Goal: Task Accomplishment & Management: Manage account settings

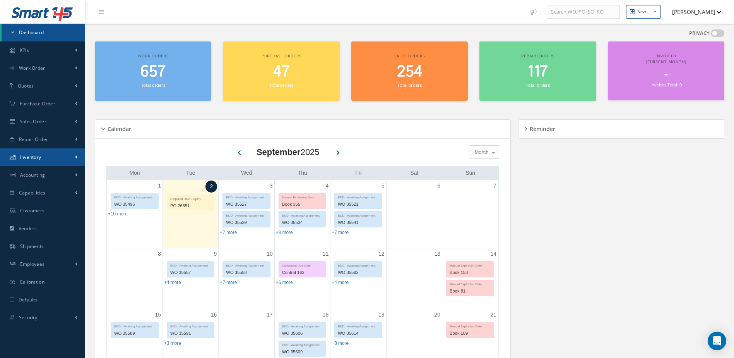
click at [36, 154] on span "Inventory" at bounding box center [30, 157] width 21 height 7
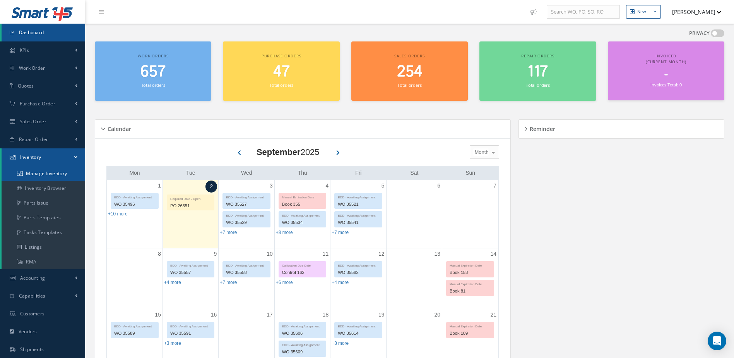
click at [37, 171] on link "Manage Inventory" at bounding box center [44, 173] width 84 height 15
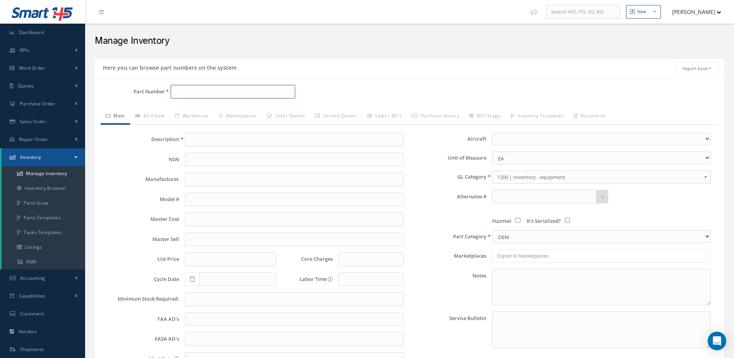
click at [194, 93] on input "Part Number" at bounding box center [233, 92] width 125 height 14
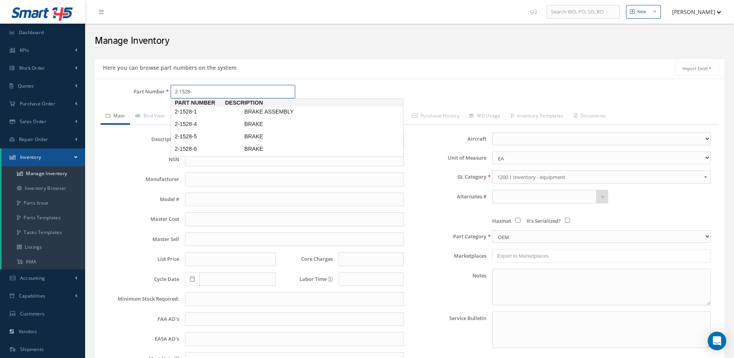
type input "2-1528-6"
click at [200, 110] on span "2-1528-6" at bounding box center [208, 112] width 70 height 8
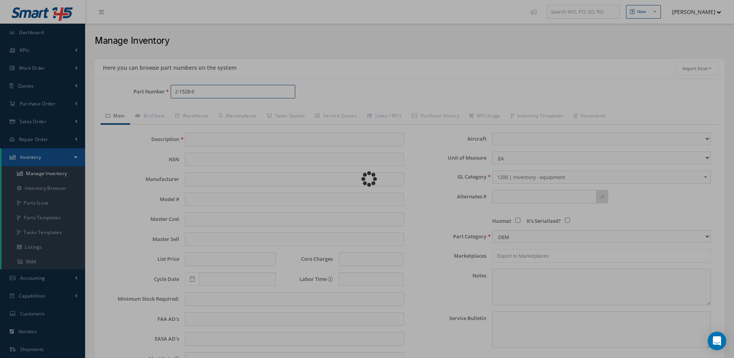
type input "BRAKE"
type input "BF GOODRICH"
type input "6647.64"
type input "0.00"
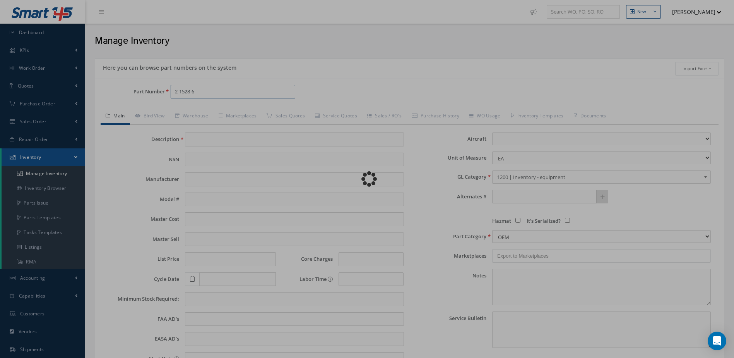
type input "0.00"
select select
type textarea "FEB 2025: *STD OH $14,500 WITHOUT VALVE KIT. (NO VALVE REPAIR KIT AVAILABLE AT …"
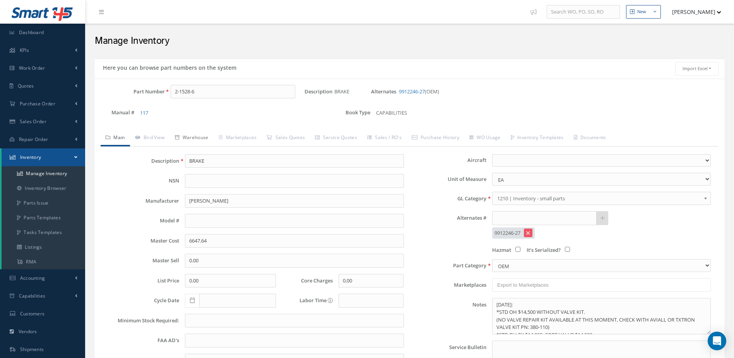
click at [194, 137] on link "Warehouse" at bounding box center [192, 138] width 44 height 16
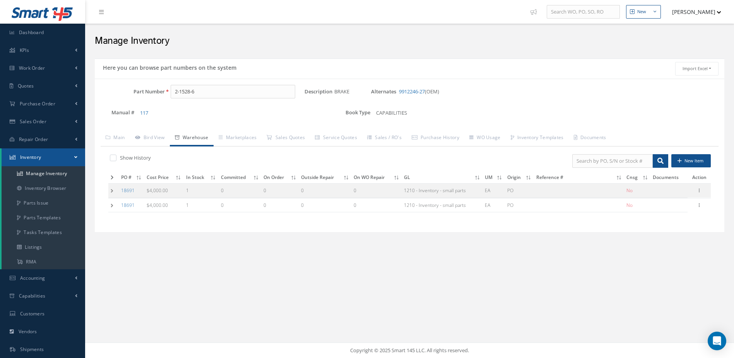
click at [111, 176] on icon at bounding box center [112, 177] width 3 height 5
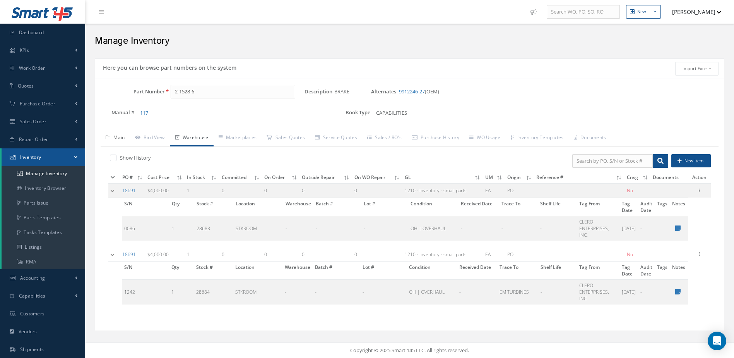
click at [117, 135] on link "Main" at bounding box center [115, 138] width 29 height 16
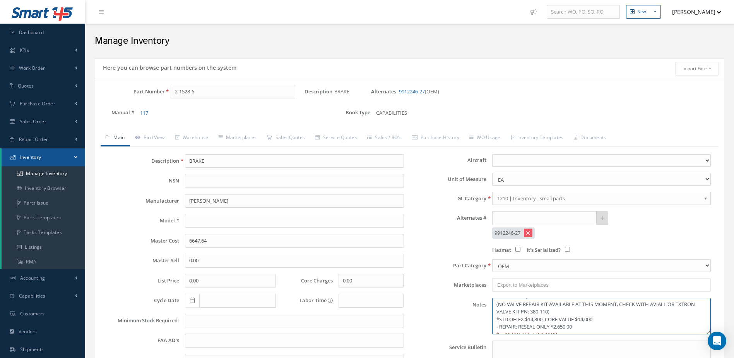
scroll to position [22, 0]
drag, startPoint x: 200, startPoint y: 91, endPoint x: 135, endPoint y: 103, distance: 66.1
click at [135, 103] on div "Part Number 2-1528-6" at bounding box center [200, 95] width 210 height 20
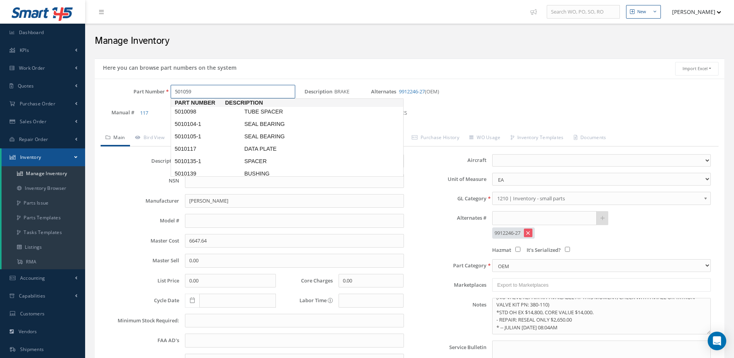
type input "5010598"
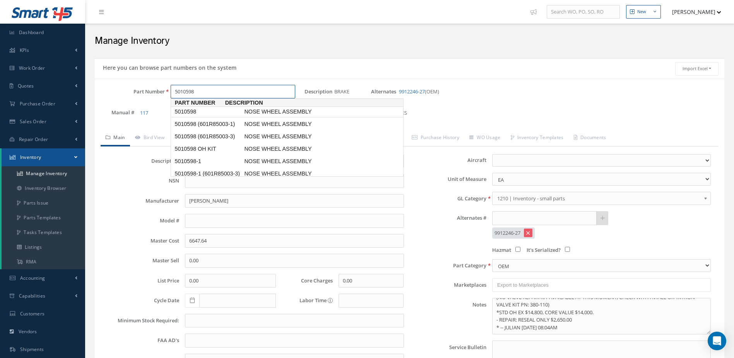
click at [203, 109] on span "5010598" at bounding box center [208, 112] width 70 height 8
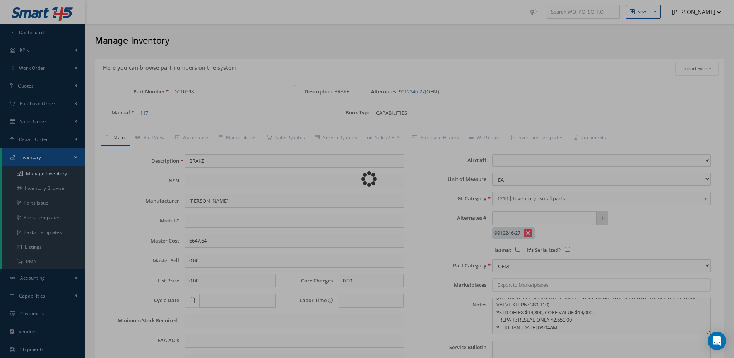
type input "NOSE WHEEL ASSEMBLY"
type input "MABS"
type input "CHALLANGER 604, 605"
type input "0.00"
type input "12/13/2022"
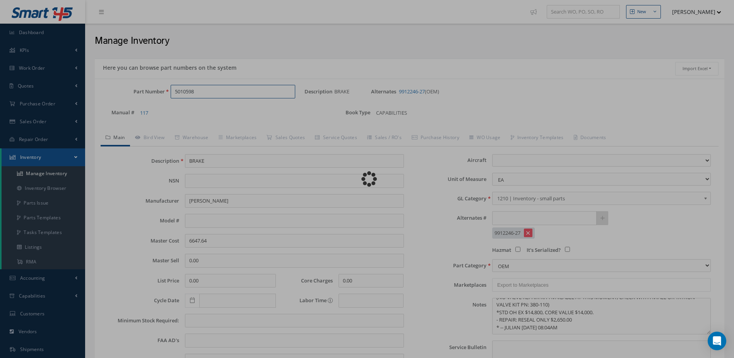
select select
type textarea "FEBRUARY 2025: WITH MICHELIN TIRE 031-614-0 FOR CHALLENGER 604/605 AIRCRAFT -OH…"
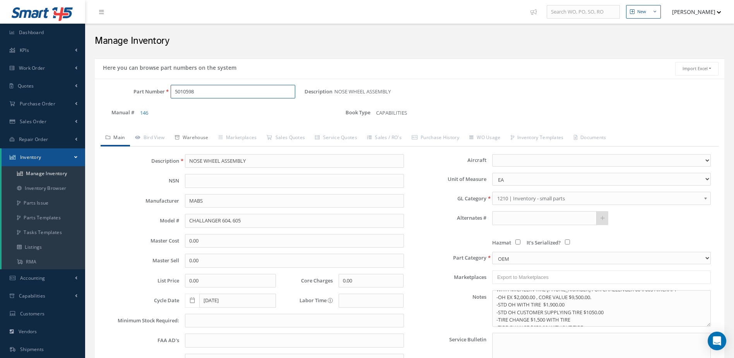
type input "5010598"
click at [200, 136] on link "Warehouse" at bounding box center [192, 138] width 44 height 16
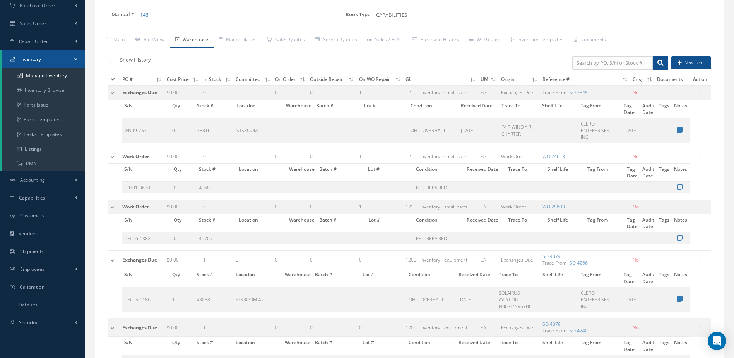
scroll to position [0, 0]
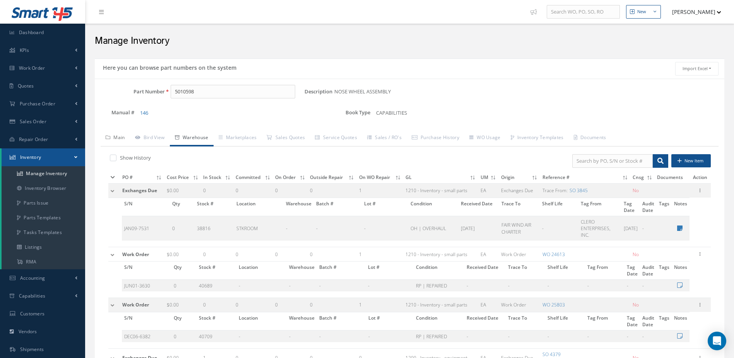
click at [117, 134] on link "Main" at bounding box center [115, 138] width 29 height 16
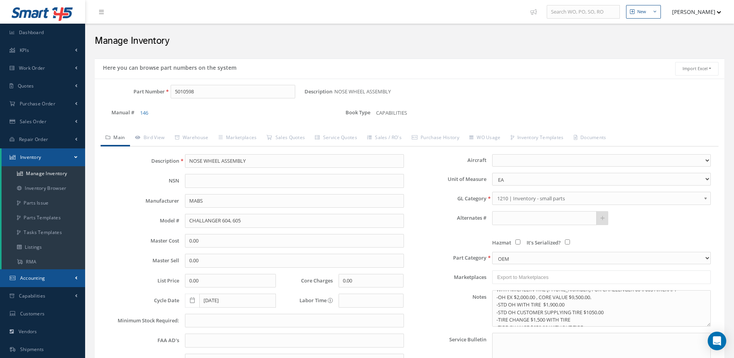
click at [46, 281] on link "Accounting" at bounding box center [42, 278] width 85 height 18
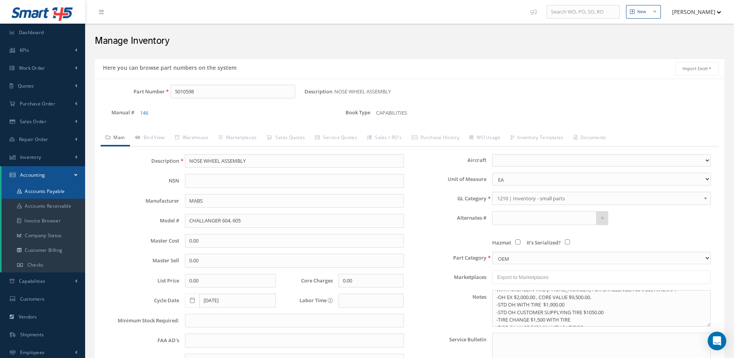
click at [56, 190] on link "Accounts Payable" at bounding box center [44, 191] width 84 height 15
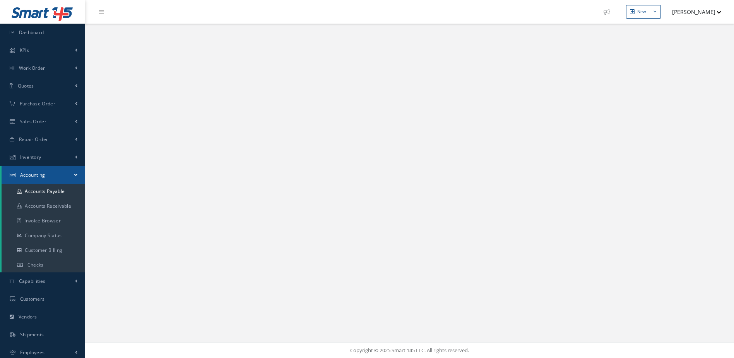
select select "25"
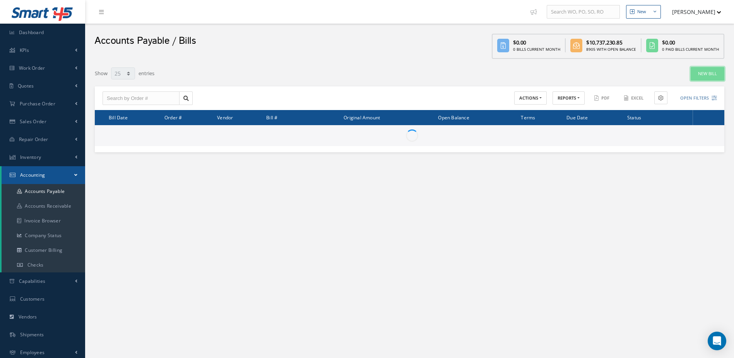
click at [717, 72] on link "New Bill" at bounding box center [708, 74] width 34 height 14
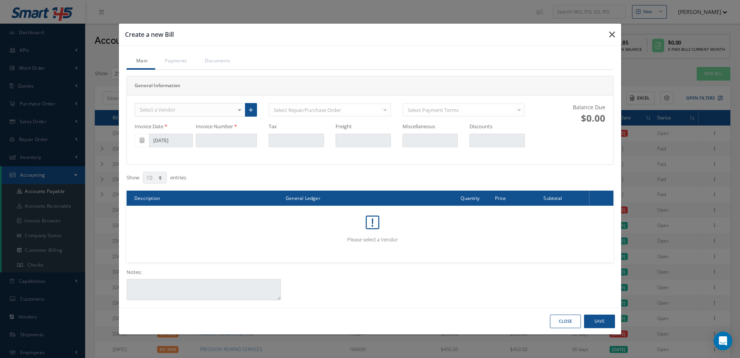
click at [612, 31] on icon "button" at bounding box center [612, 34] width 6 height 9
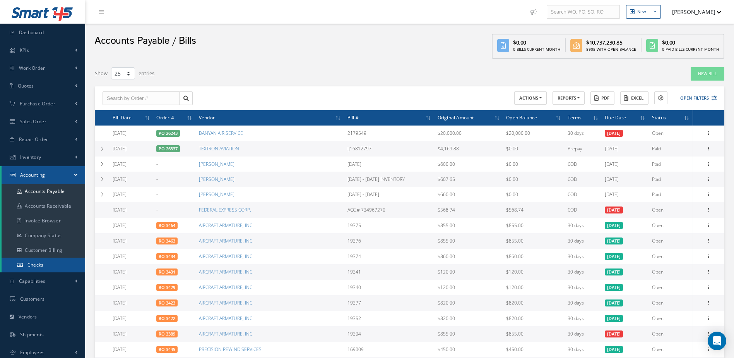
click at [38, 262] on span "Checks" at bounding box center [35, 264] width 16 height 7
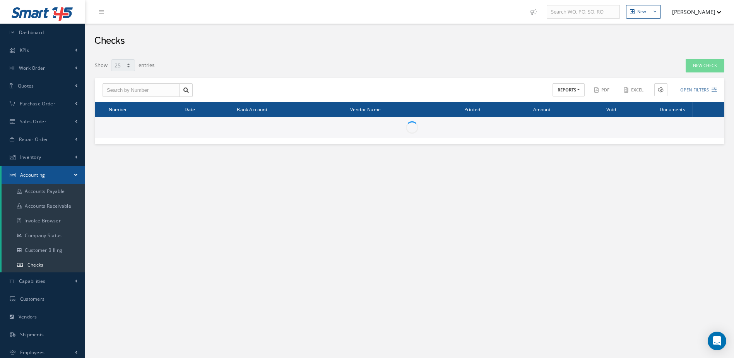
select select "25"
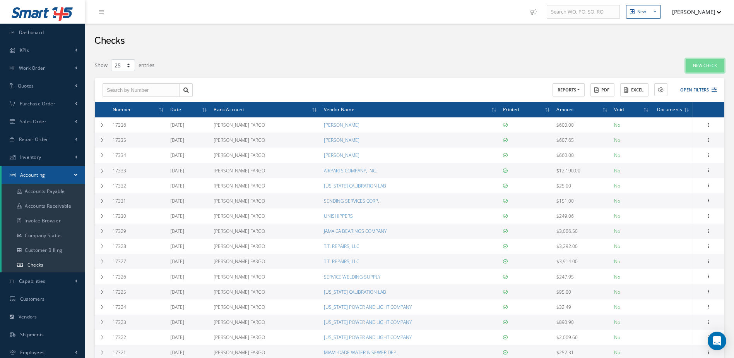
click at [701, 68] on link "New Check" at bounding box center [705, 66] width 39 height 14
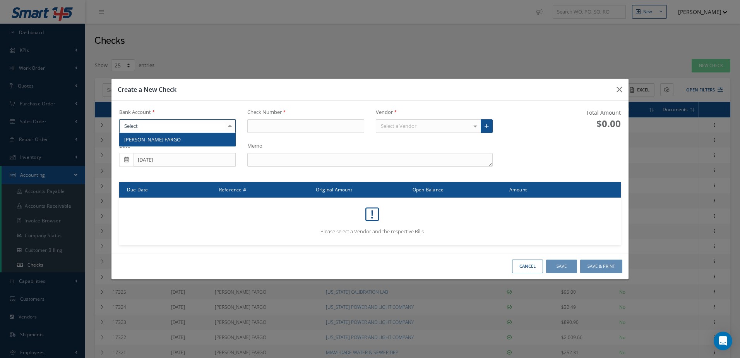
click at [166, 121] on div at bounding box center [177, 126] width 117 height 14
click at [171, 138] on span "WELLS FARGO" at bounding box center [178, 139] width 116 height 13
type input "17337"
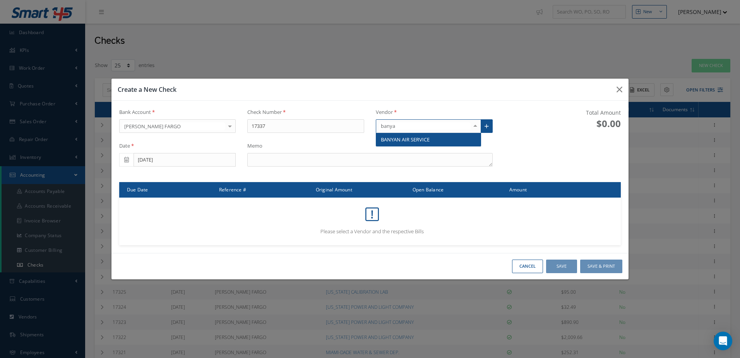
type input "banyan"
click at [395, 141] on span "BANYAN AIR SERVICE" at bounding box center [405, 139] width 49 height 7
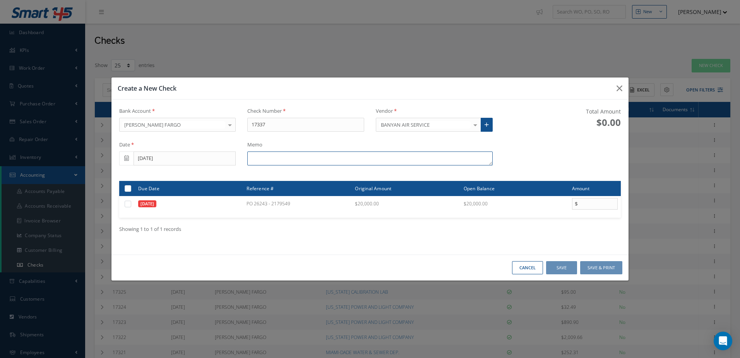
click at [318, 153] on textarea at bounding box center [369, 158] width 245 height 14
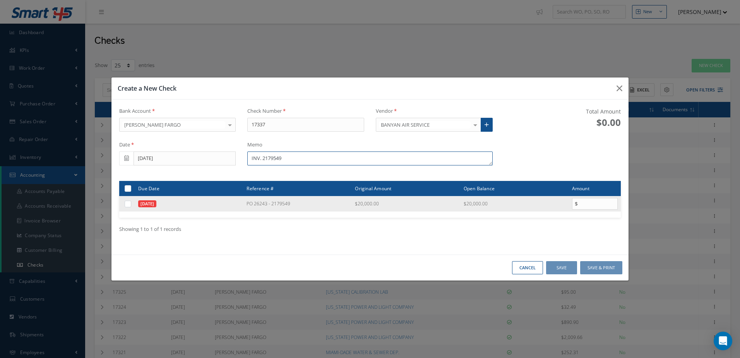
type textarea "INV. 2179549"
click at [131, 205] on label at bounding box center [131, 203] width 0 height 7
click at [128, 205] on input "checkbox" at bounding box center [128, 204] width 5 height 5
checkbox input "true"
type input "20000.00"
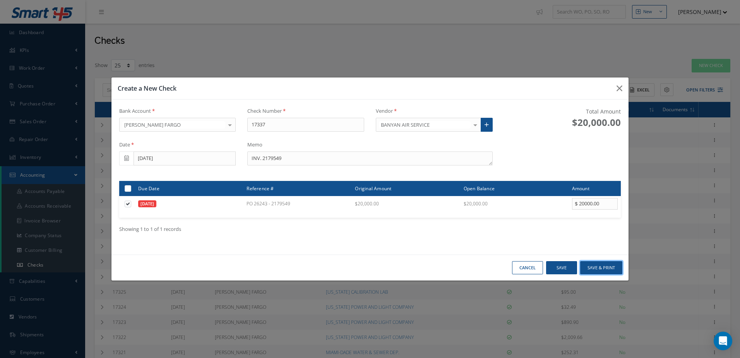
click at [599, 269] on button "Save & Print" at bounding box center [601, 268] width 42 height 14
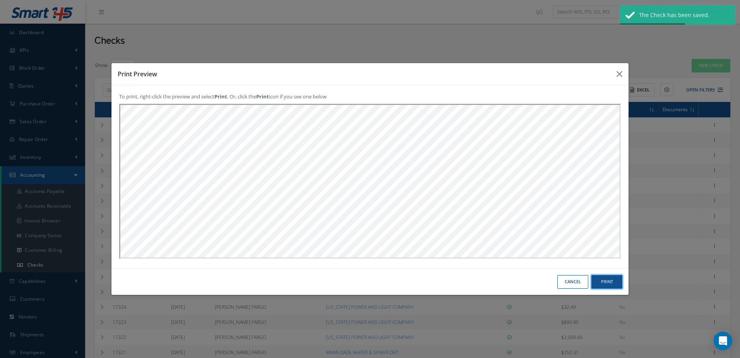
click at [610, 279] on button "Print" at bounding box center [606, 282] width 31 height 14
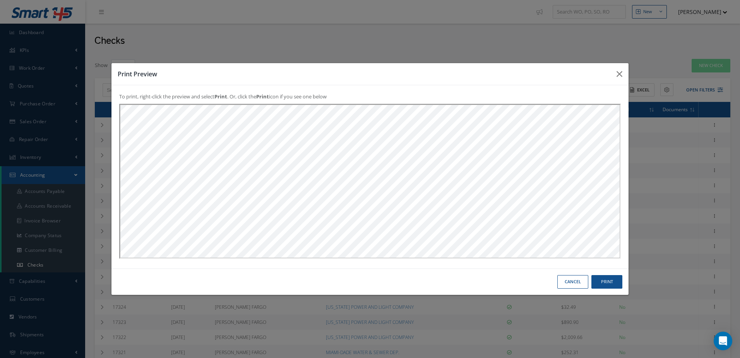
click at [563, 280] on button "Cancel" at bounding box center [572, 282] width 31 height 14
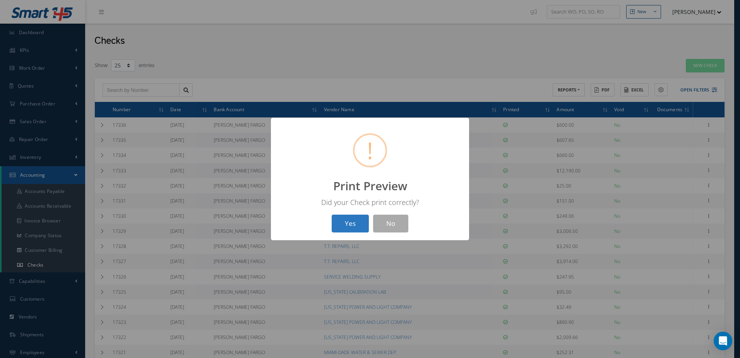
click at [352, 219] on button "Yes" at bounding box center [350, 223] width 37 height 18
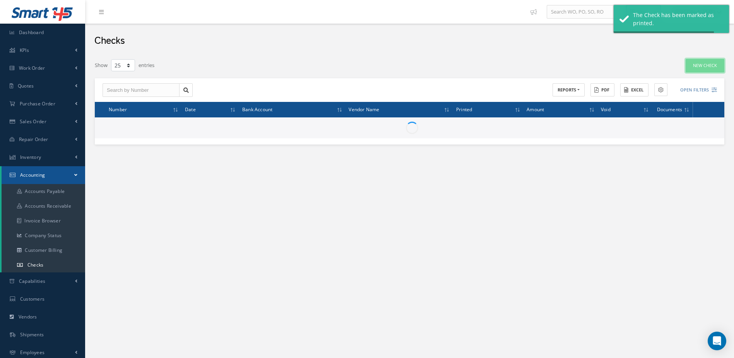
click at [697, 63] on link "New Check" at bounding box center [705, 66] width 39 height 14
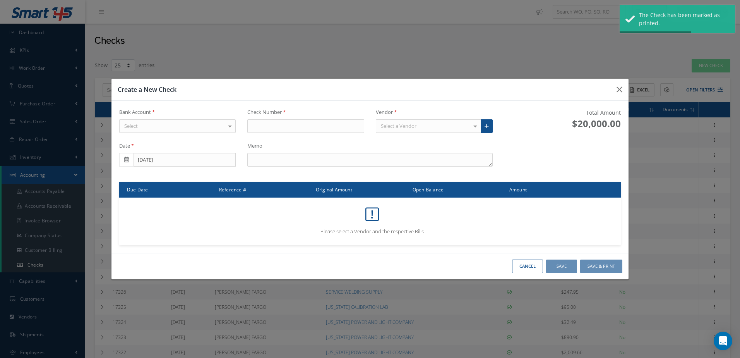
click at [174, 129] on div "Select" at bounding box center [177, 126] width 117 height 14
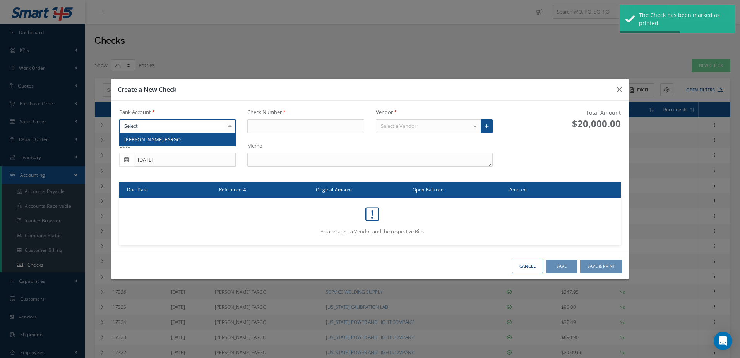
click at [174, 142] on span "WELLS FARGO" at bounding box center [178, 139] width 116 height 13
type input "17338"
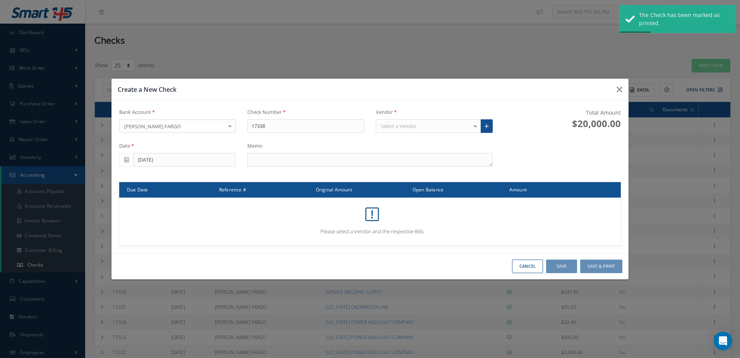
click at [403, 121] on div "Select a Vendor" at bounding box center [428, 126] width 105 height 14
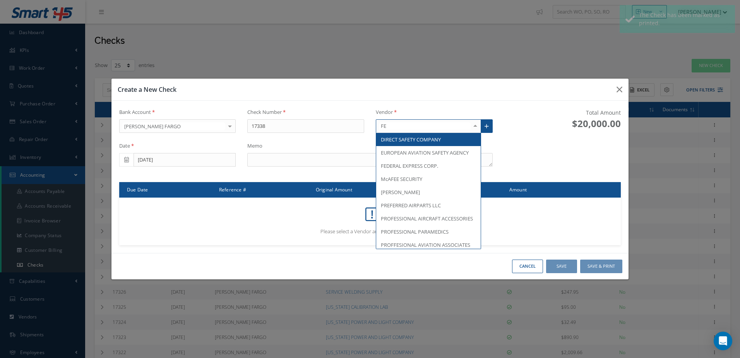
type input "FED"
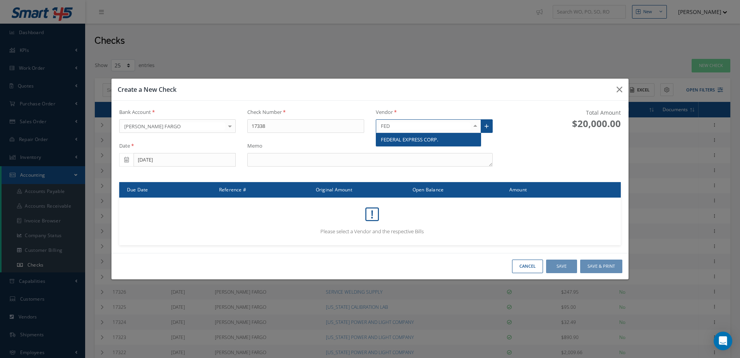
click at [440, 141] on span "FEDERAL EXPRESS CORP." at bounding box center [428, 139] width 105 height 13
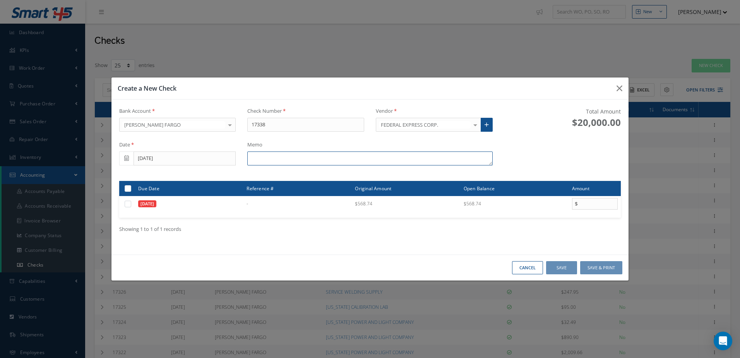
click at [295, 160] on textarea at bounding box center [369, 158] width 245 height 14
type textarea "I"
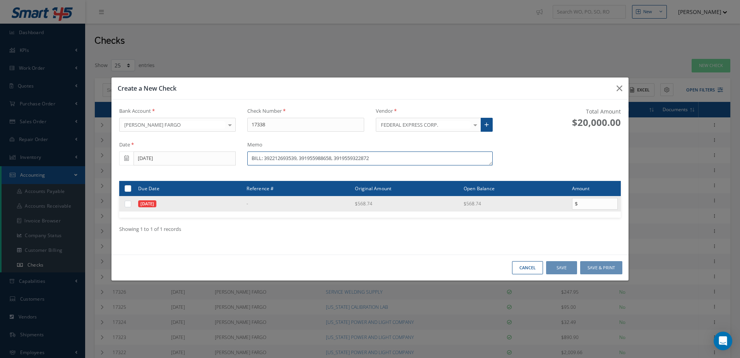
type textarea "BILL: 392212693539, 391955988658, 3919559322872"
click at [131, 204] on label at bounding box center [131, 203] width 0 height 7
click at [127, 204] on input "checkbox" at bounding box center [128, 204] width 5 height 5
checkbox input "true"
type input "568.74"
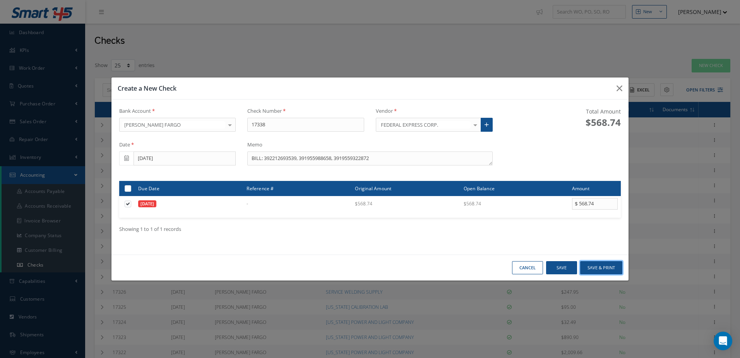
click at [607, 266] on button "Save & Print" at bounding box center [601, 268] width 42 height 14
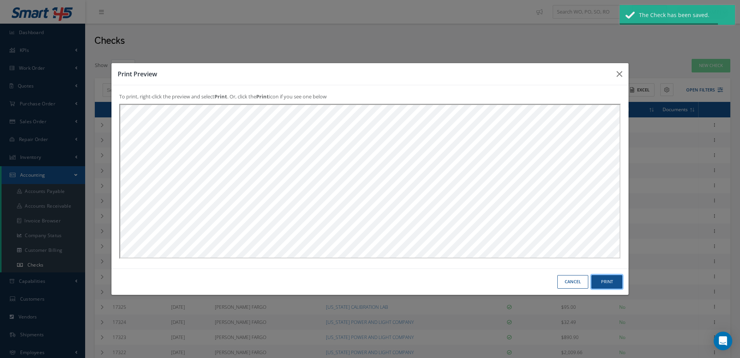
click at [617, 281] on button "Print" at bounding box center [606, 282] width 31 height 14
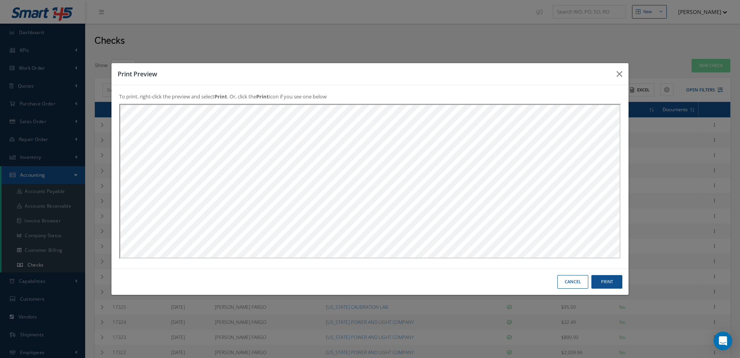
click at [570, 286] on button "Cancel" at bounding box center [572, 282] width 31 height 14
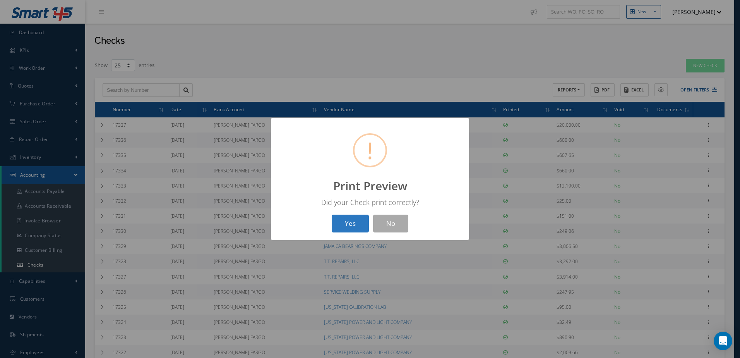
click at [357, 224] on button "Yes" at bounding box center [350, 223] width 37 height 18
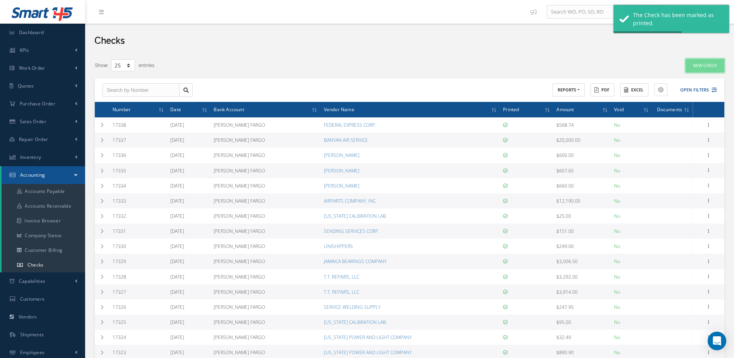
click at [706, 63] on link "New Check" at bounding box center [705, 66] width 39 height 14
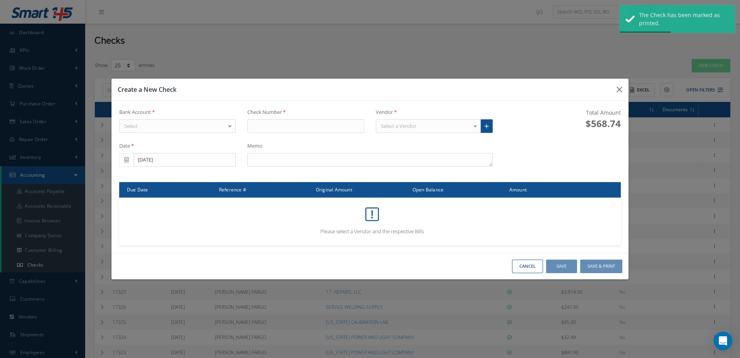
click at [180, 123] on div "Select" at bounding box center [177, 126] width 117 height 14
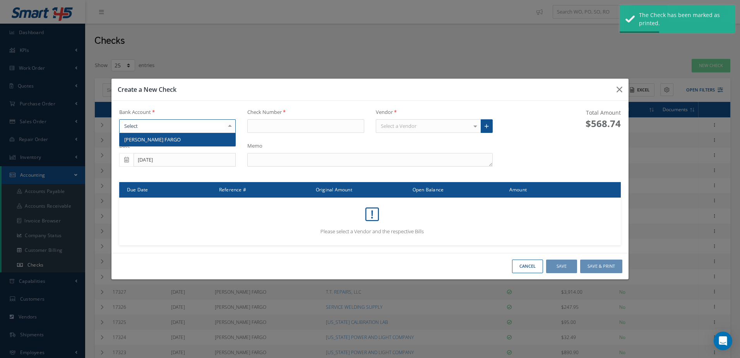
click at [182, 137] on span "WELLS FARGO" at bounding box center [178, 139] width 116 height 13
type input "17339"
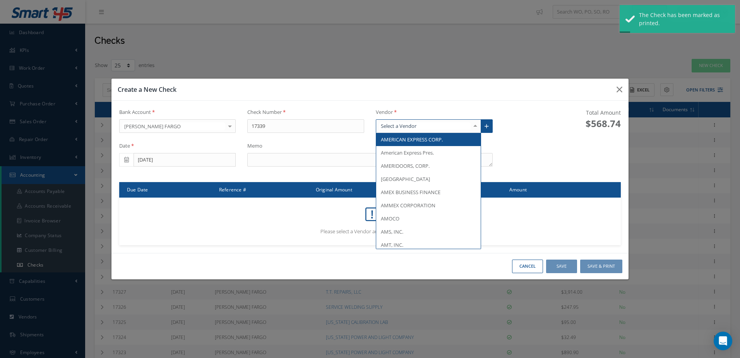
click at [395, 128] on div at bounding box center [428, 126] width 105 height 14
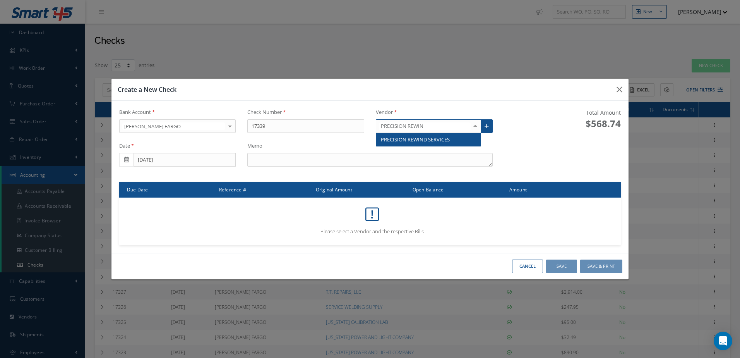
type input "PRECISION REWIND"
click at [411, 136] on span "PRECISION REWIND SERVICES" at bounding box center [415, 139] width 69 height 7
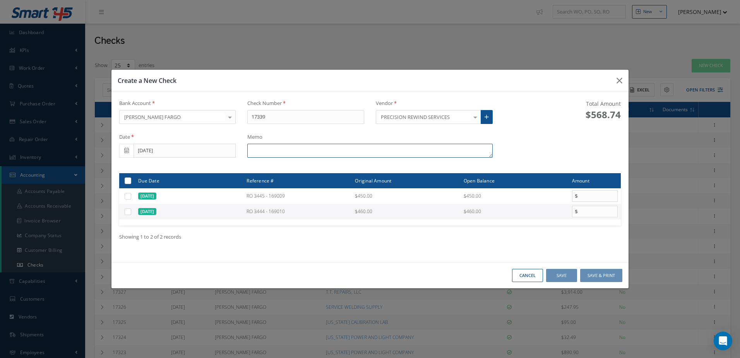
click at [333, 151] on textarea at bounding box center [369, 151] width 245 height 14
type textarea "INV. 169010, 169009"
click at [127, 217] on td at bounding box center [127, 211] width 16 height 15
click at [131, 211] on label at bounding box center [131, 211] width 0 height 7
click at [127, 211] on input "checkbox" at bounding box center [128, 211] width 5 height 5
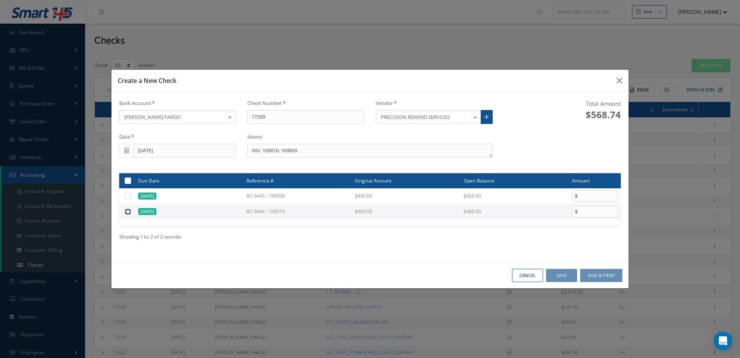
checkbox input "true"
type input "460.00"
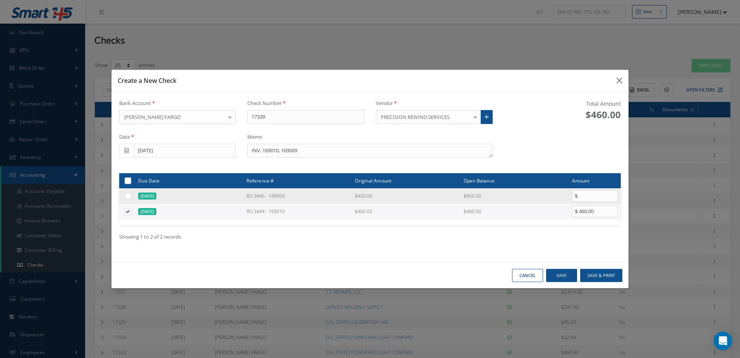
click at [131, 193] on label at bounding box center [131, 195] width 0 height 7
click at [127, 194] on input "checkbox" at bounding box center [128, 196] width 5 height 5
checkbox input "true"
type input "450.00"
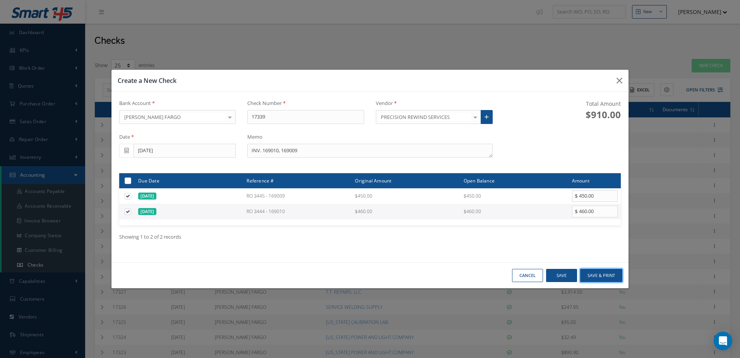
click at [596, 274] on button "Save & Print" at bounding box center [601, 276] width 42 height 14
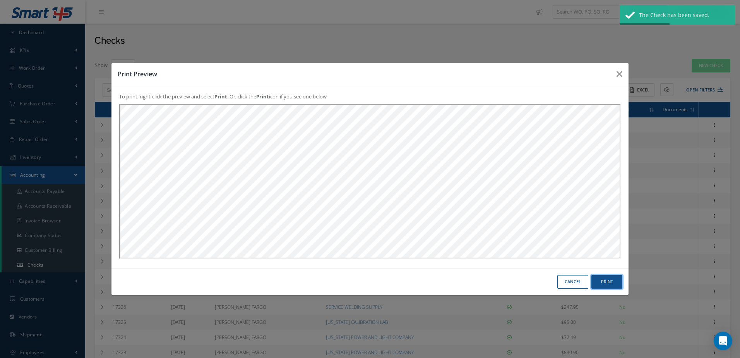
click at [612, 282] on button "Print" at bounding box center [606, 282] width 31 height 14
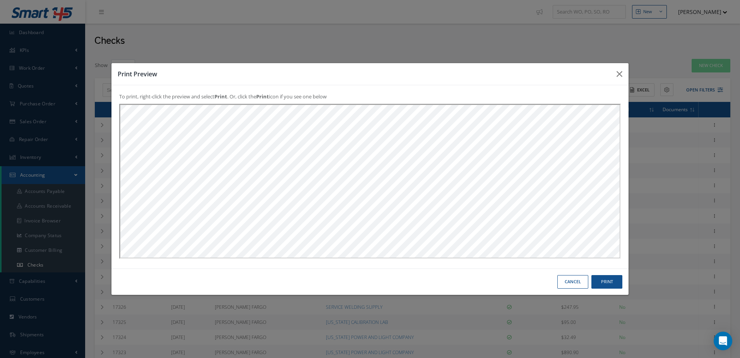
click at [569, 285] on button "Cancel" at bounding box center [572, 282] width 31 height 14
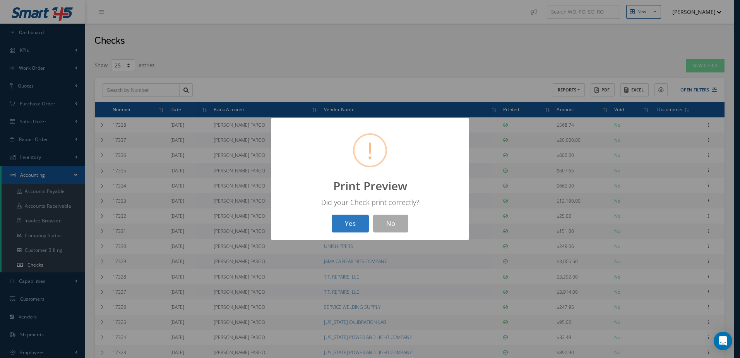
click at [365, 227] on button "Yes" at bounding box center [350, 223] width 37 height 18
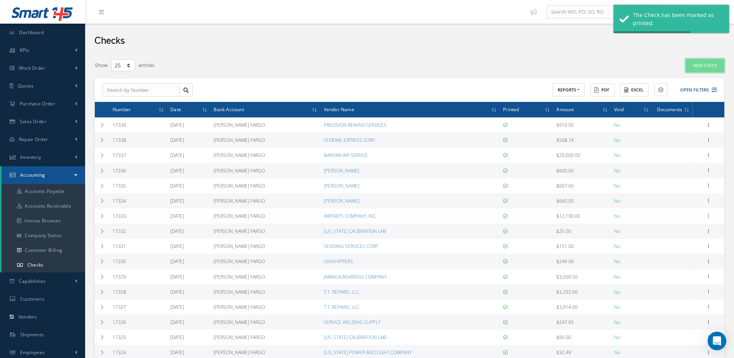
click at [702, 66] on link "New Check" at bounding box center [705, 66] width 39 height 14
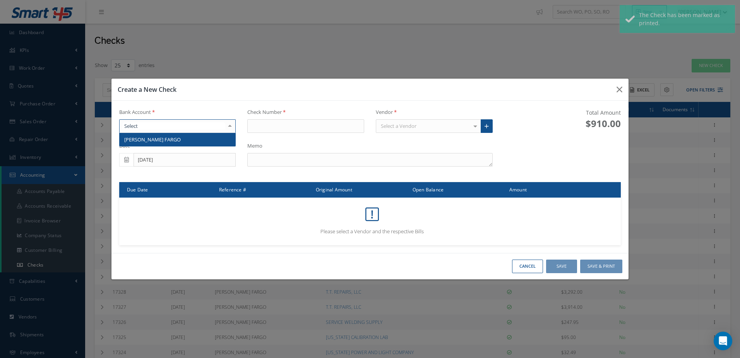
click at [171, 126] on div at bounding box center [177, 126] width 117 height 14
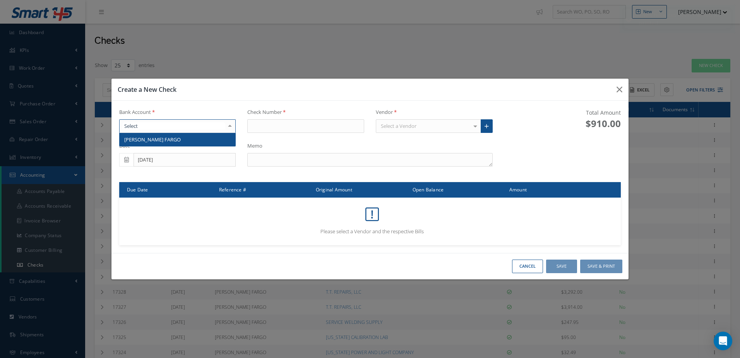
click at [172, 143] on span "WELLS FARGO" at bounding box center [178, 139] width 116 height 13
type input "17340"
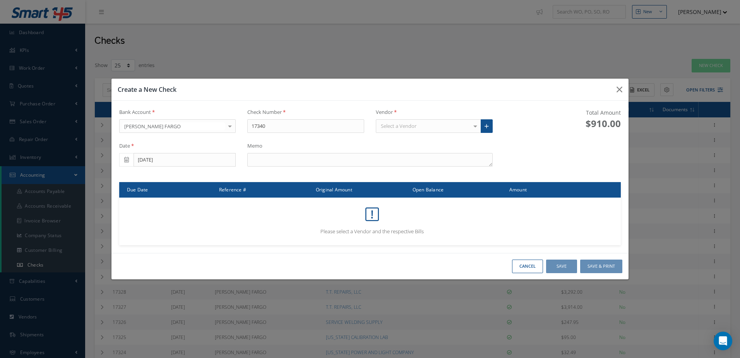
click at [418, 128] on div "Select a Vendor" at bounding box center [428, 126] width 105 height 14
type input "QUALITY TOOL"
click at [455, 142] on span "QUALITY TOOL & WELDING, INC." at bounding box center [418, 139] width 75 height 7
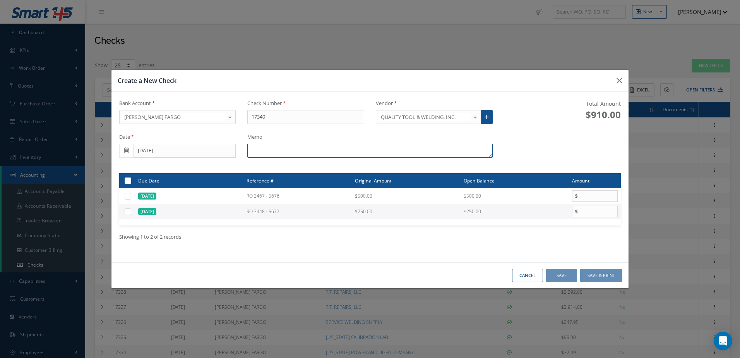
click at [337, 149] on textarea at bounding box center [369, 151] width 245 height 14
type textarea "INV. 5676, 5677"
click at [131, 211] on label at bounding box center [131, 211] width 0 height 7
click at [126, 211] on input "checkbox" at bounding box center [128, 211] width 5 height 5
checkbox input "true"
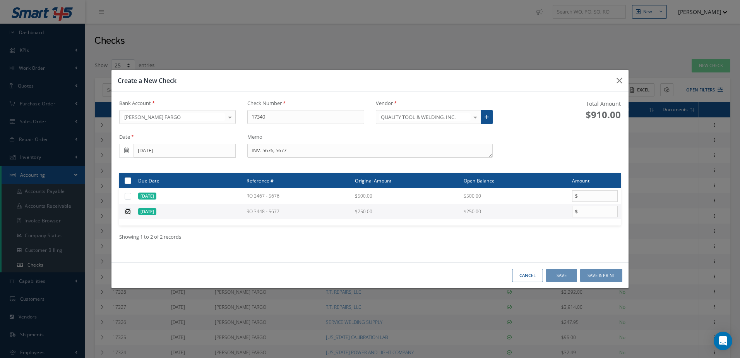
type input "250.00"
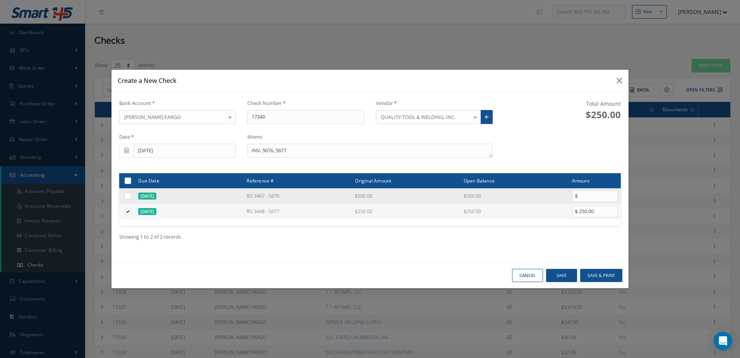
click at [131, 195] on label at bounding box center [131, 195] width 0 height 7
click at [128, 195] on input "checkbox" at bounding box center [128, 196] width 5 height 5
checkbox input "true"
type input "500.00"
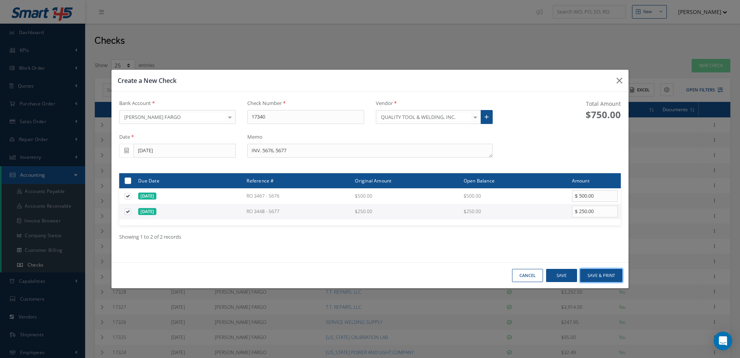
click at [604, 274] on button "Save & Print" at bounding box center [601, 276] width 42 height 14
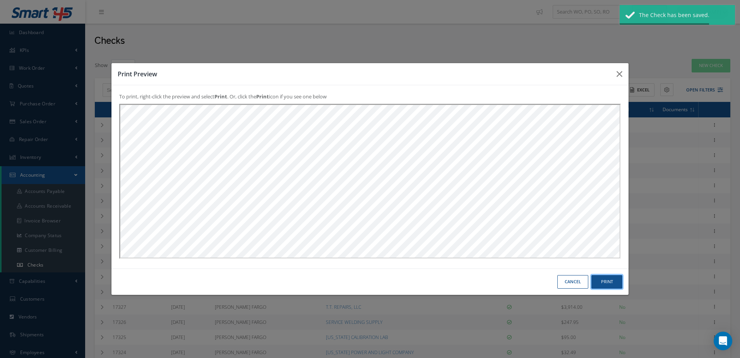
click at [604, 281] on button "Print" at bounding box center [606, 282] width 31 height 14
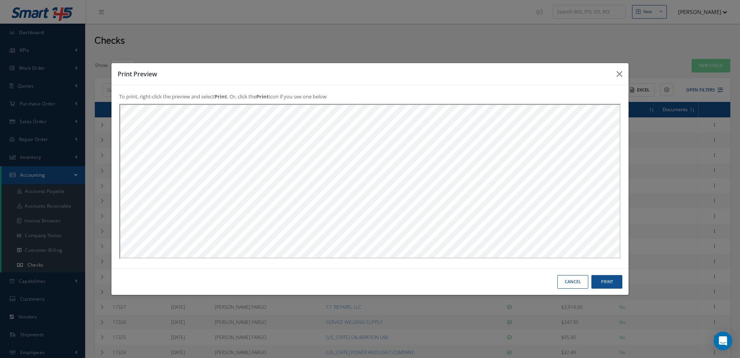
click at [572, 284] on button "Cancel" at bounding box center [572, 282] width 31 height 14
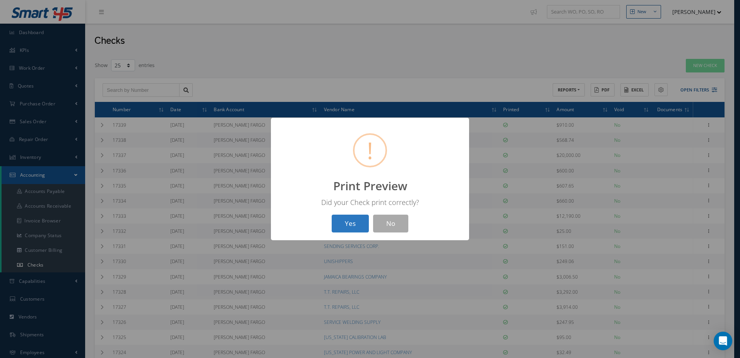
click at [360, 228] on button "Yes" at bounding box center [350, 223] width 37 height 18
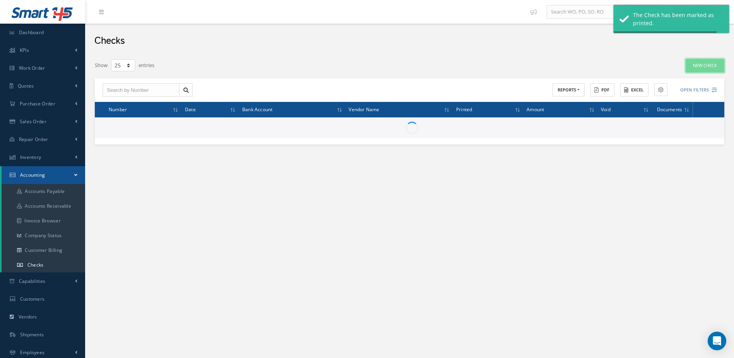
click at [708, 70] on link "New Check" at bounding box center [705, 66] width 39 height 14
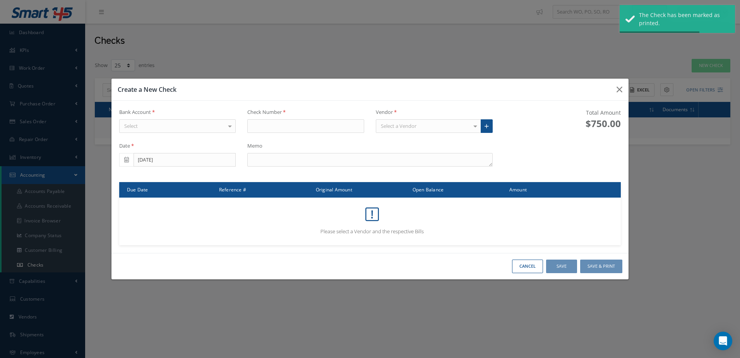
click at [209, 123] on div "Select" at bounding box center [177, 126] width 117 height 14
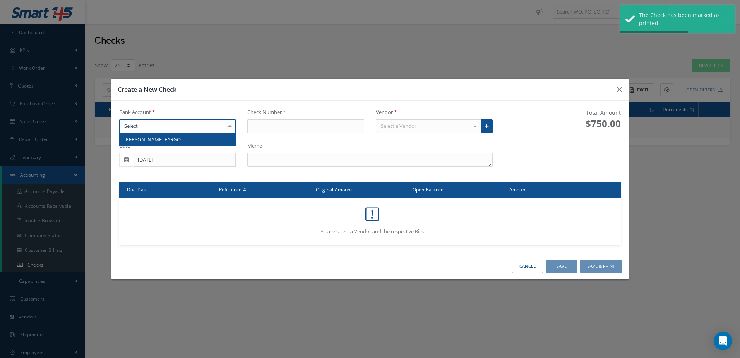
click at [211, 138] on span "WELLS FARGO" at bounding box center [178, 139] width 116 height 13
type input "17341"
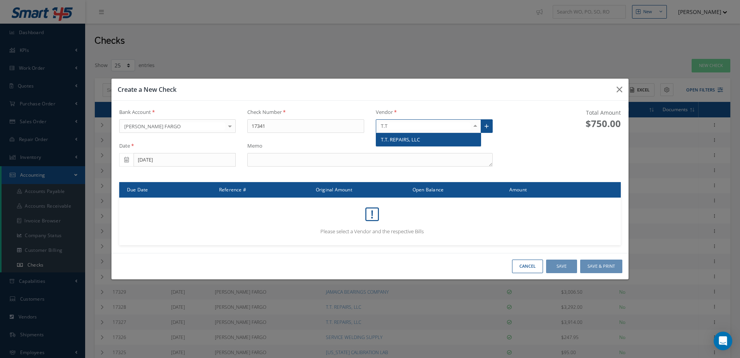
type input "T.T."
click at [429, 139] on span "T.T. REPAIRS, LLC" at bounding box center [428, 139] width 105 height 13
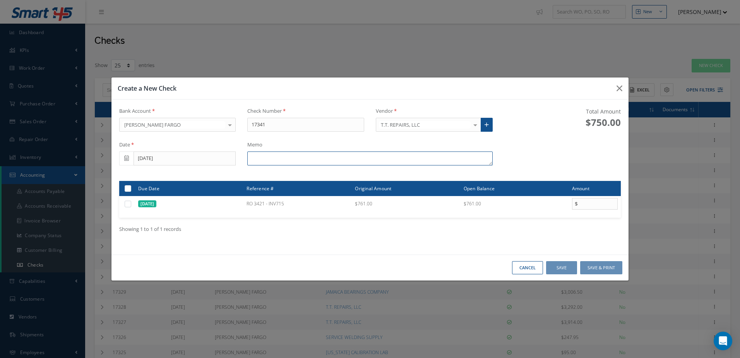
click at [320, 158] on textarea at bounding box center [369, 158] width 245 height 14
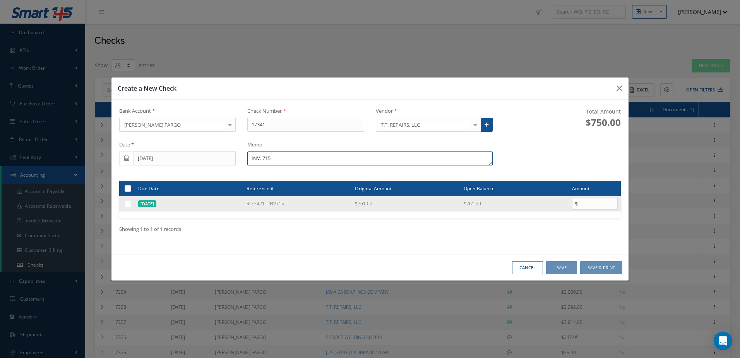
type textarea "INV. 715"
click at [131, 202] on label at bounding box center [131, 203] width 0 height 7
click at [130, 202] on input "checkbox" at bounding box center [128, 204] width 5 height 5
checkbox input "true"
type input "761.00"
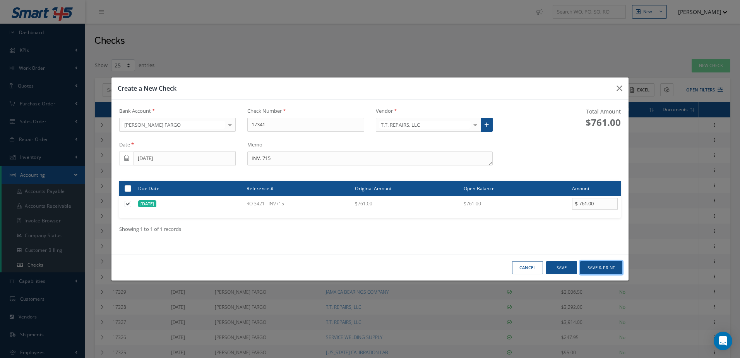
click at [587, 265] on button "Save & Print" at bounding box center [601, 268] width 42 height 14
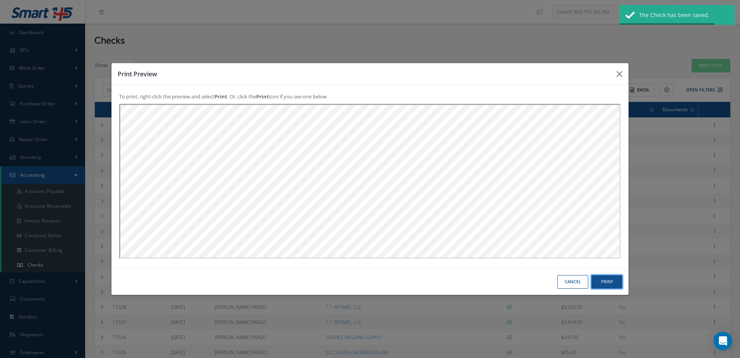
click at [613, 285] on button "Print" at bounding box center [606, 282] width 31 height 14
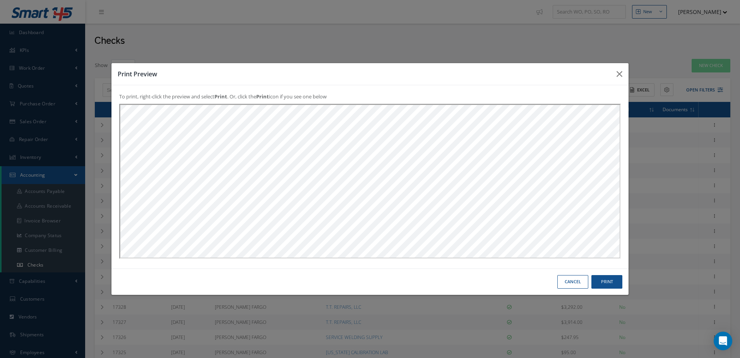
click at [570, 281] on button "Cancel" at bounding box center [572, 282] width 31 height 14
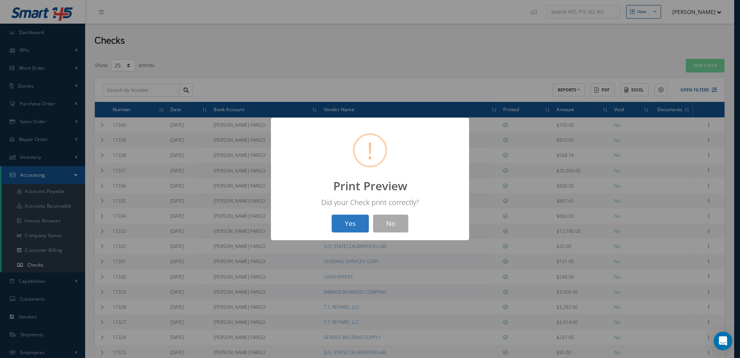
click at [353, 223] on button "Yes" at bounding box center [350, 223] width 37 height 18
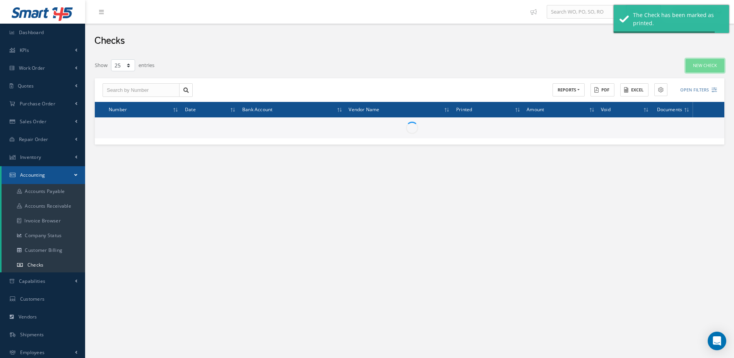
click at [715, 67] on link "New Check" at bounding box center [705, 66] width 39 height 14
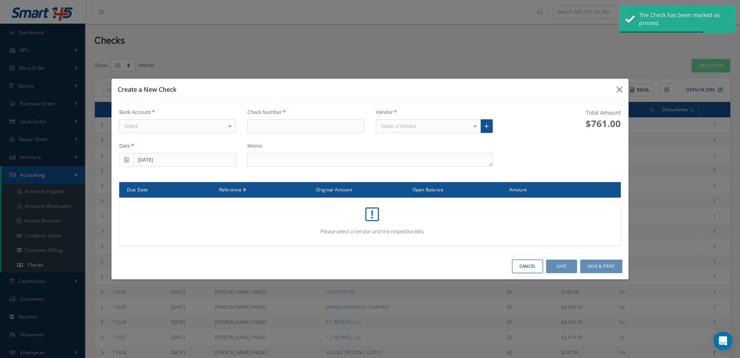
click at [195, 125] on div "Select" at bounding box center [177, 126] width 117 height 14
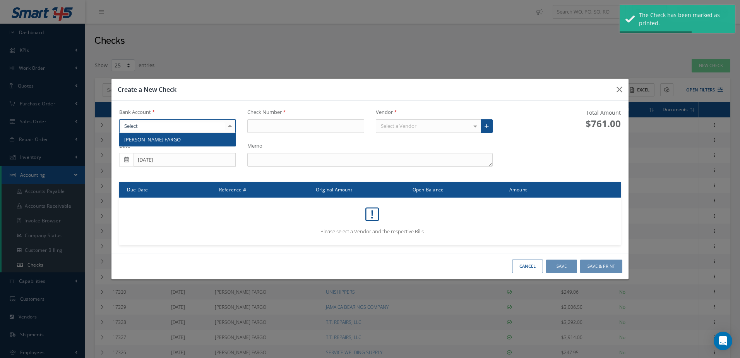
drag, startPoint x: 200, startPoint y: 130, endPoint x: 201, endPoint y: 134, distance: 3.9
click at [201, 133] on div "WELLS FARGO No elements found. List is empty." at bounding box center [177, 126] width 117 height 14
click at [201, 135] on span "WELLS FARGO" at bounding box center [178, 139] width 116 height 13
type input "17342"
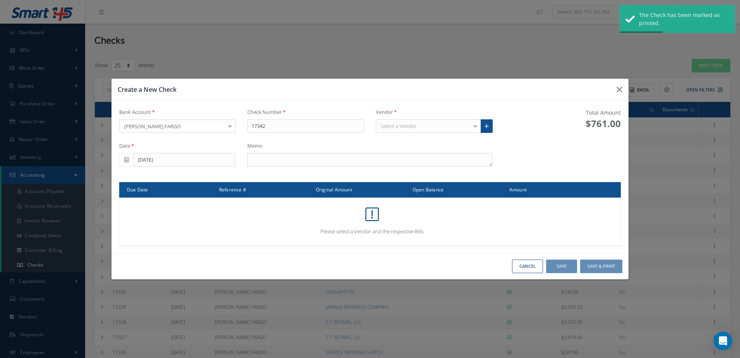
click at [420, 118] on div "Vendor Select a Vendor AMERICAN EXPRESS CORP. American Express Pres. AMERIDOORS…" at bounding box center [434, 120] width 117 height 24
click at [419, 127] on div "Select a Vendor" at bounding box center [428, 126] width 105 height 14
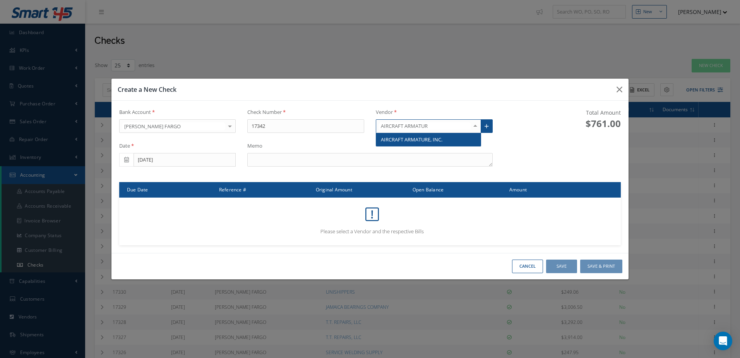
type input "AIRCRAFT ARMATURE"
click at [424, 140] on span "AIRCRAFT ARMATURE, INC." at bounding box center [412, 139] width 62 height 7
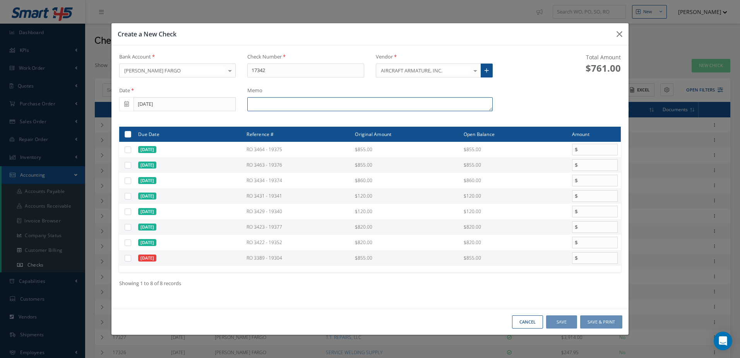
click at [278, 103] on textarea at bounding box center [369, 104] width 245 height 14
click at [131, 259] on label at bounding box center [131, 257] width 0 height 7
click at [126, 259] on input "checkbox" at bounding box center [128, 258] width 5 height 5
checkbox input "true"
type input "855.00"
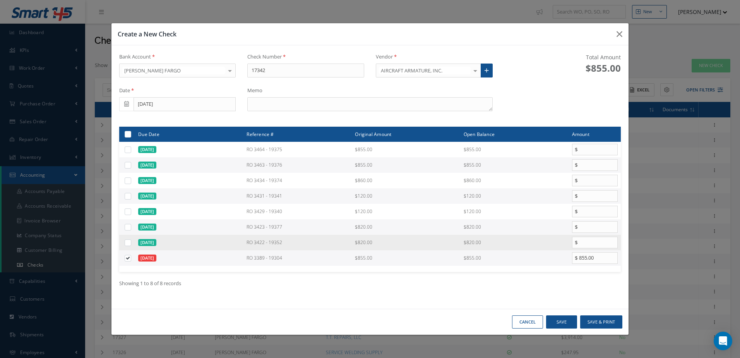
click at [131, 243] on div at bounding box center [128, 242] width 9 height 7
click at [131, 243] on label at bounding box center [131, 242] width 0 height 7
click at [129, 243] on input "checkbox" at bounding box center [128, 242] width 5 height 5
checkbox input "true"
type input "820.00"
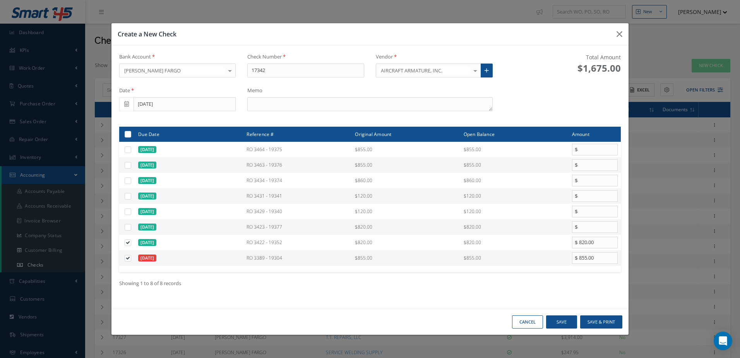
click at [131, 229] on label at bounding box center [131, 226] width 0 height 7
click at [127, 229] on input "checkbox" at bounding box center [128, 227] width 5 height 5
checkbox input "true"
type input "820.00"
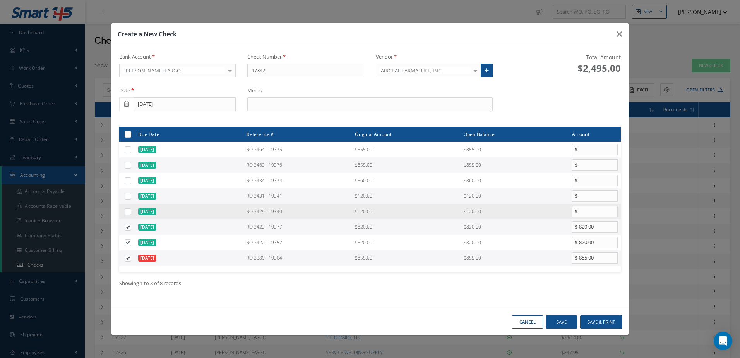
click at [131, 212] on label at bounding box center [131, 211] width 0 height 7
click at [127, 212] on input "checkbox" at bounding box center [128, 211] width 5 height 5
checkbox input "true"
type input "120.00"
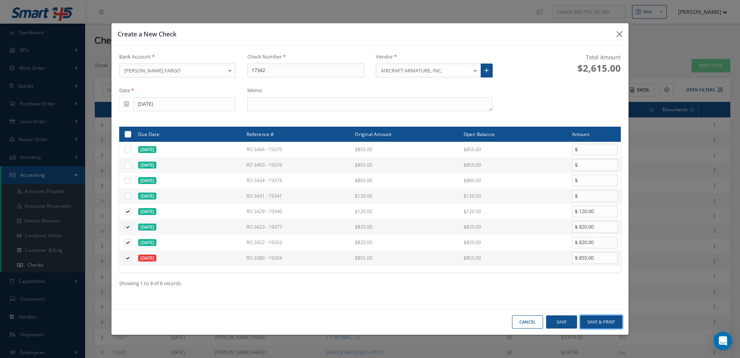
click at [593, 324] on button "Save & Print" at bounding box center [601, 322] width 42 height 14
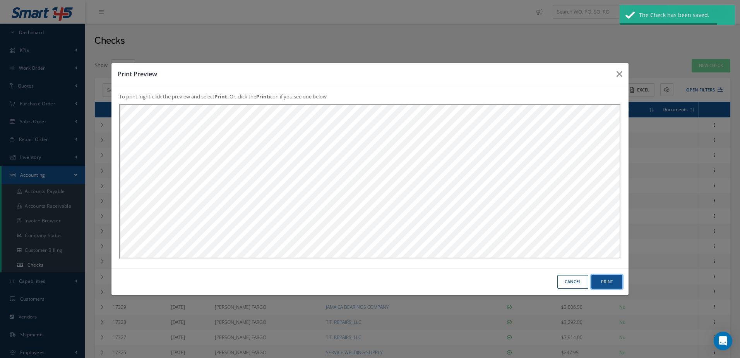
click at [607, 279] on button "Print" at bounding box center [606, 282] width 31 height 14
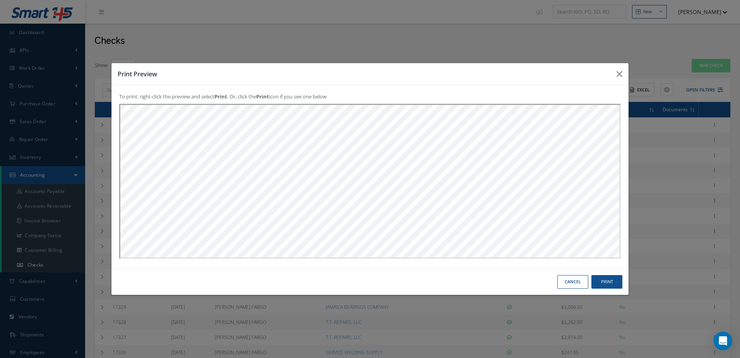
click at [583, 284] on button "Cancel" at bounding box center [572, 282] width 31 height 14
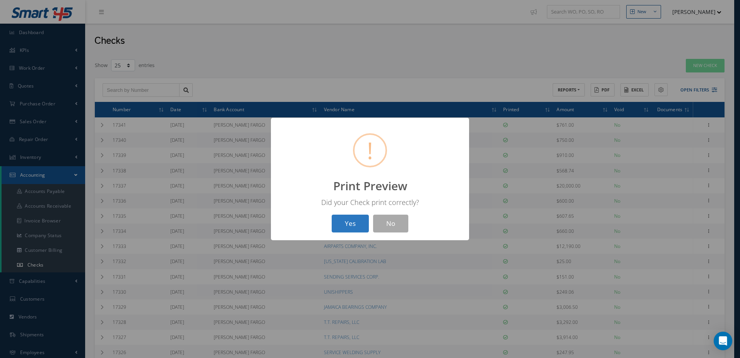
click at [341, 220] on button "Yes" at bounding box center [350, 223] width 37 height 18
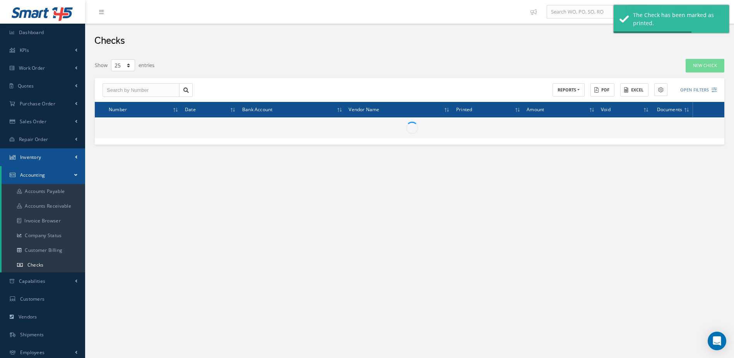
click at [44, 151] on link "Inventory" at bounding box center [42, 157] width 85 height 18
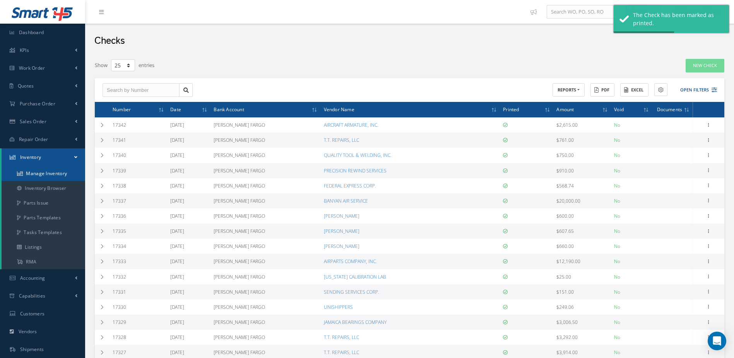
click at [45, 171] on link "Manage Inventory" at bounding box center [44, 173] width 84 height 15
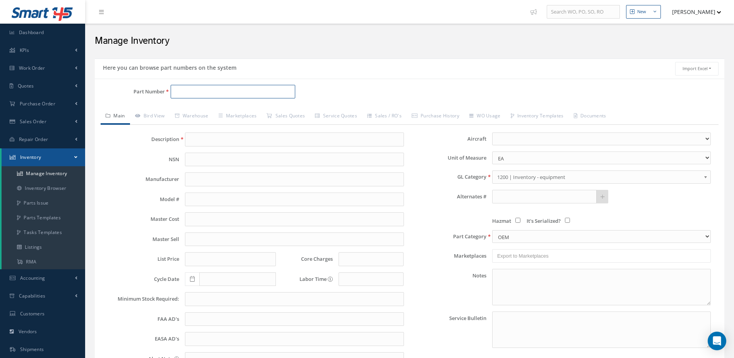
click at [195, 94] on input "Part Number" at bounding box center [233, 92] width 125 height 14
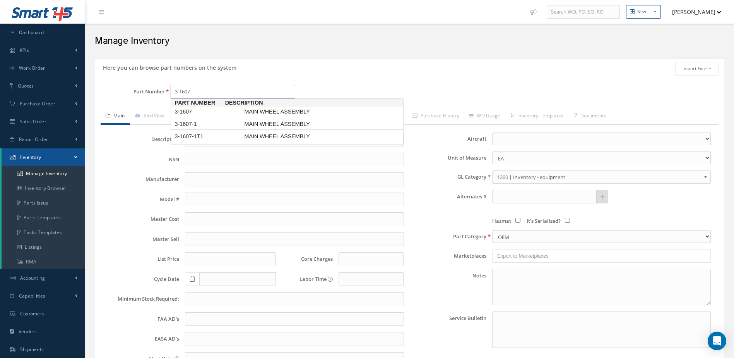
click at [261, 120] on span "MAIN WHEEL ASSEMBLY" at bounding box center [301, 124] width 116 height 8
type input "3-1607-1"
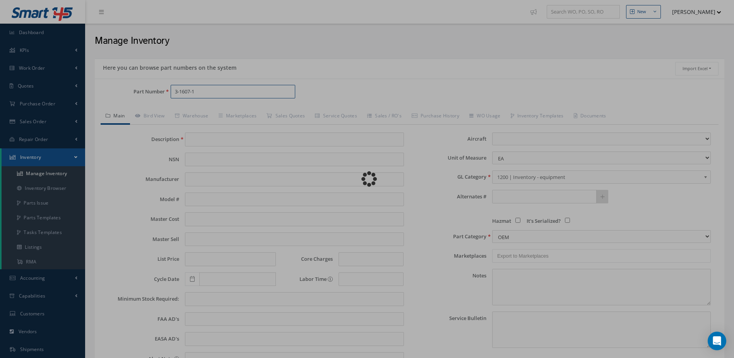
type input "MAIN WHEEL ASSEMBLY"
type input "[PERSON_NAME] CORPORATION"
type input "0.00"
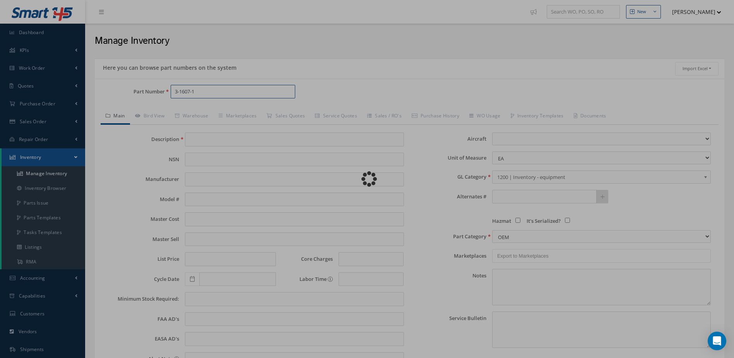
type input "0.00"
select select
type textarea "[DATE]: -OH EX WITH TIRE [PHONE_NUMBER], $3,200.00 CORE VALUE $35.000 -STD OH W…"
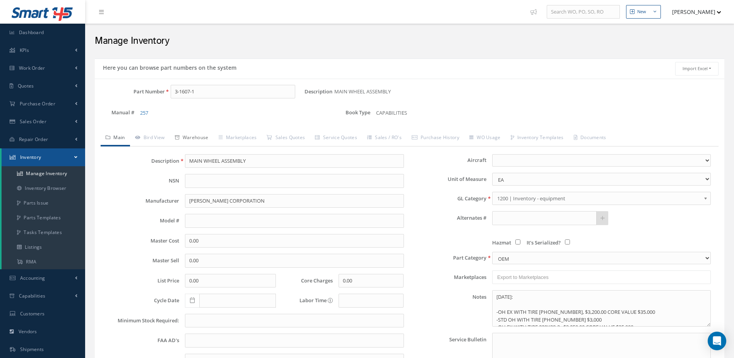
click at [194, 137] on link "Warehouse" at bounding box center [192, 138] width 44 height 16
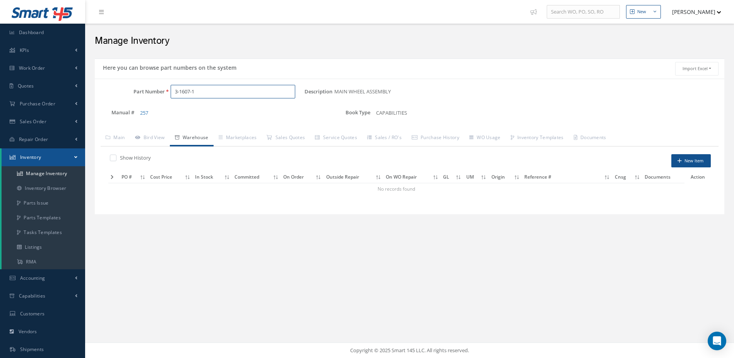
click at [202, 95] on input "3-1607-1" at bounding box center [233, 92] width 125 height 14
type input "3-1607"
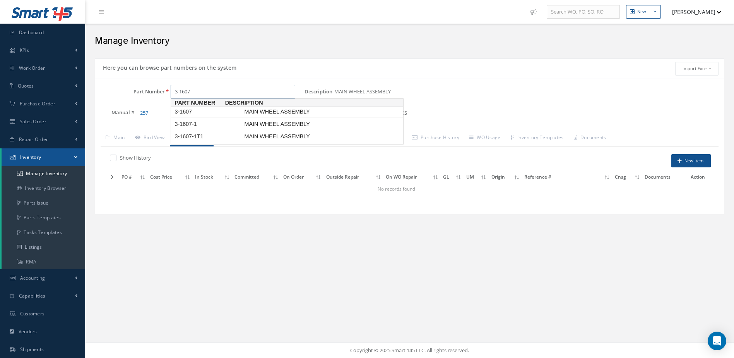
click at [262, 110] on span "MAIN WHEEL ASSEMBLY" at bounding box center [301, 112] width 116 height 8
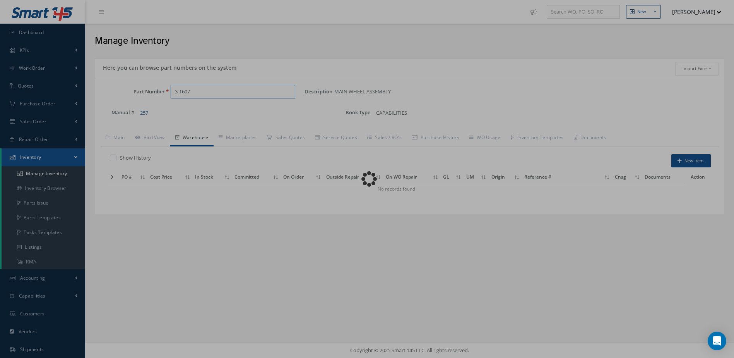
type input "."
select select
type textarea "APR/2023: STD OH WITHOUT TIRE $1350.00. STD OH WITH [PHONE_NUMBER] TIRE $2,950.…"
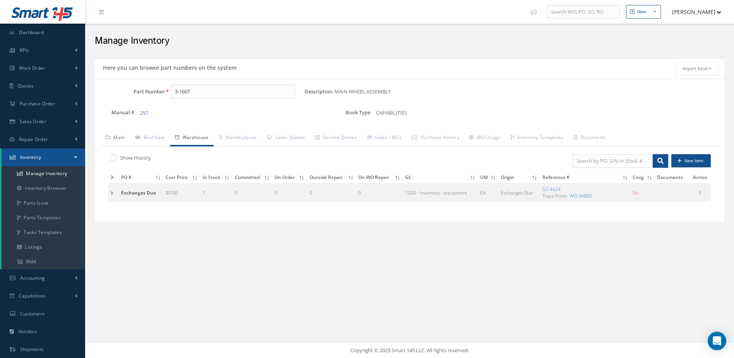
click at [120, 137] on link "Main" at bounding box center [115, 138] width 29 height 16
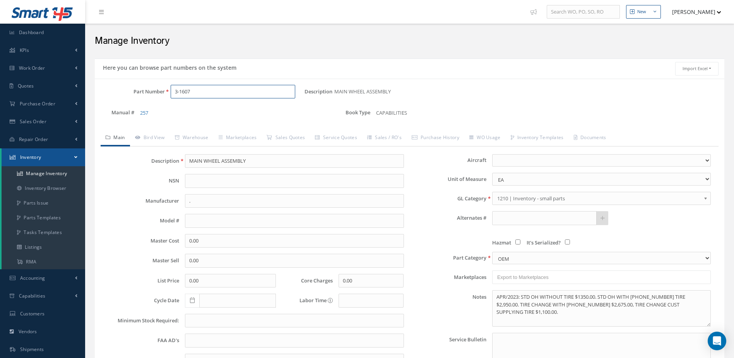
click at [221, 91] on input "3-1607" at bounding box center [233, 92] width 125 height 14
type input "3-1607-1"
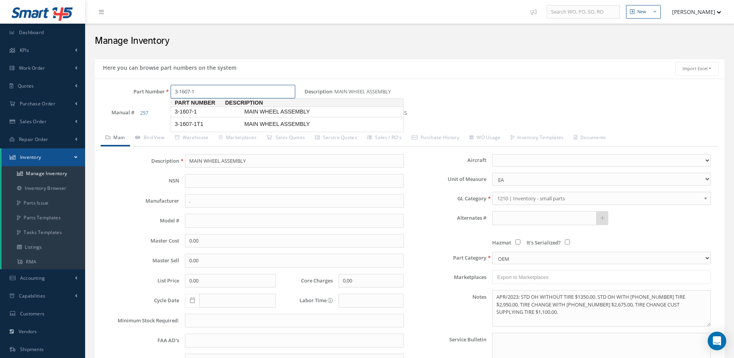
click at [253, 111] on span "MAIN WHEEL ASSEMBLY" at bounding box center [301, 112] width 116 height 8
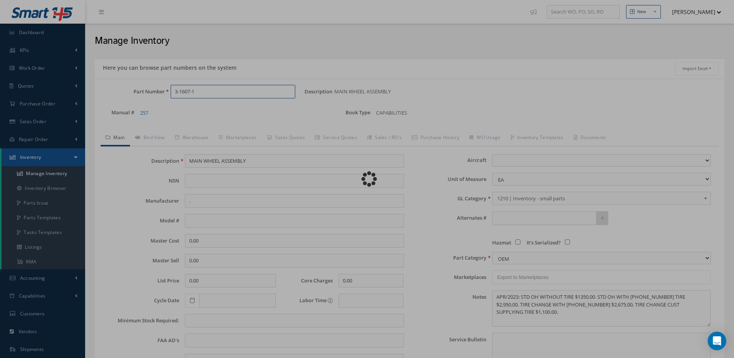
type input "[PERSON_NAME] CORPORATION"
select select
type textarea "[DATE]: -OH EX WITH TIRE [PHONE_NUMBER], $3,200.00 CORE VALUE $35.000 -STD OH W…"
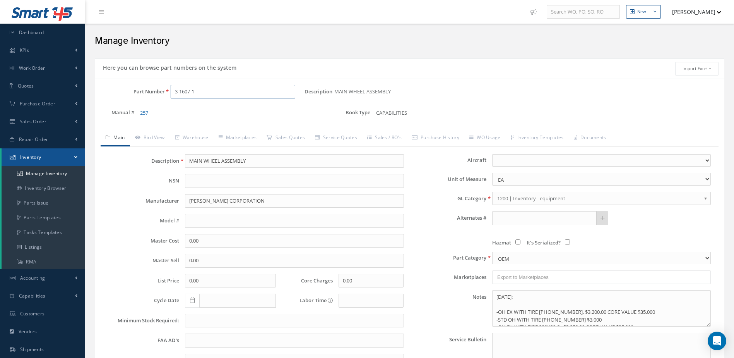
type input "3-1607-1"
